Goal: Navigation & Orientation: Find specific page/section

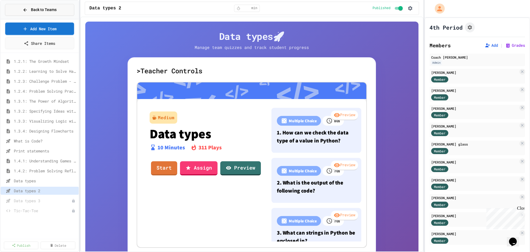
click at [34, 13] on button "Back to Teams" at bounding box center [39, 10] width 69 height 12
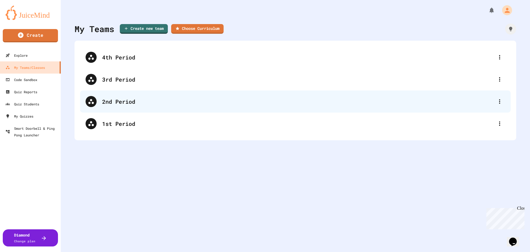
click at [113, 105] on div "2nd Period" at bounding box center [298, 101] width 392 height 8
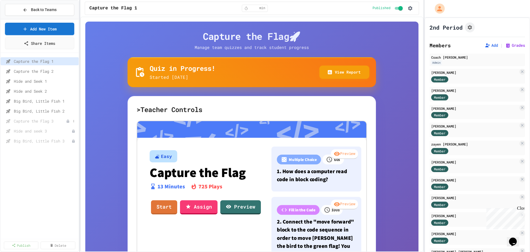
click at [69, 122] on icon at bounding box center [68, 120] width 2 height 3
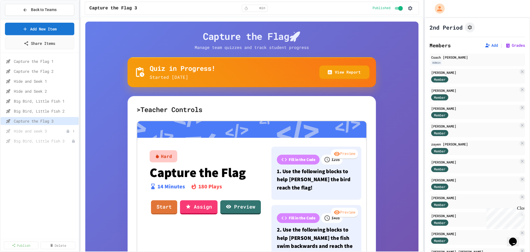
click at [45, 131] on span "Hide and seek 3" at bounding box center [40, 131] width 52 height 6
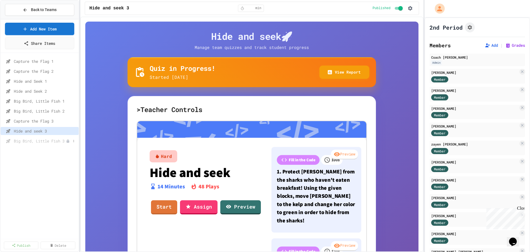
click at [52, 141] on span "Big Bird, Little Fish 3" at bounding box center [40, 141] width 52 height 6
